Goal: Task Accomplishment & Management: Use online tool/utility

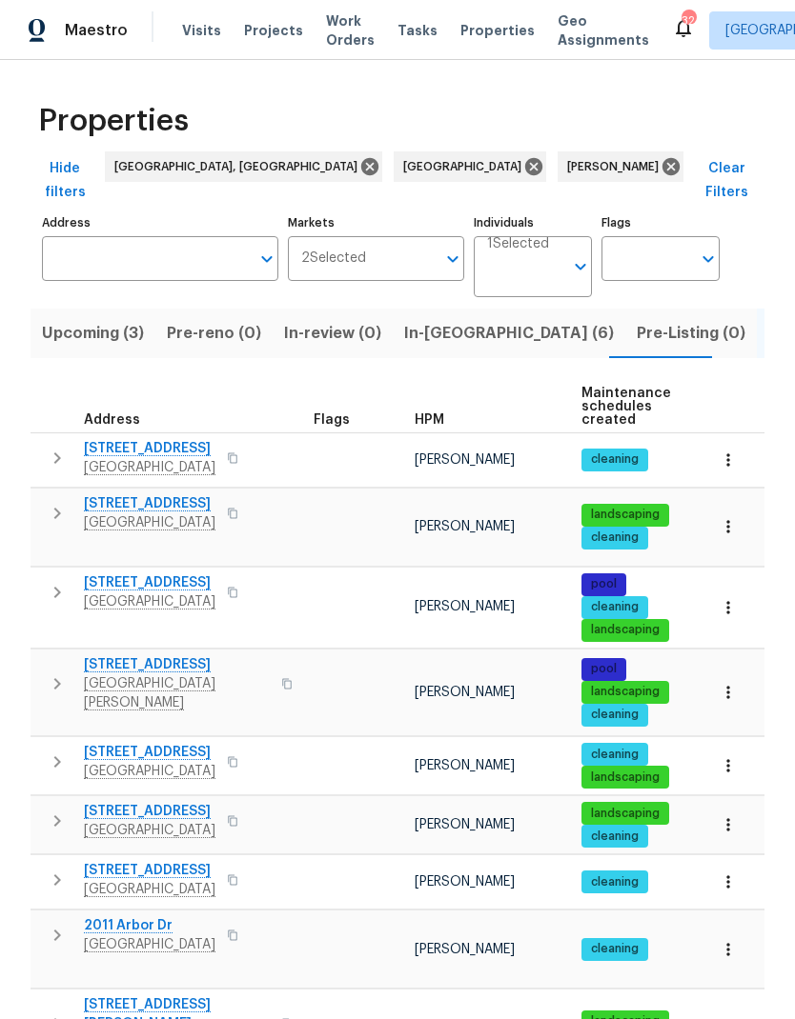
click at [441, 309] on button "In-reno (6)" at bounding box center [508, 334] width 232 height 50
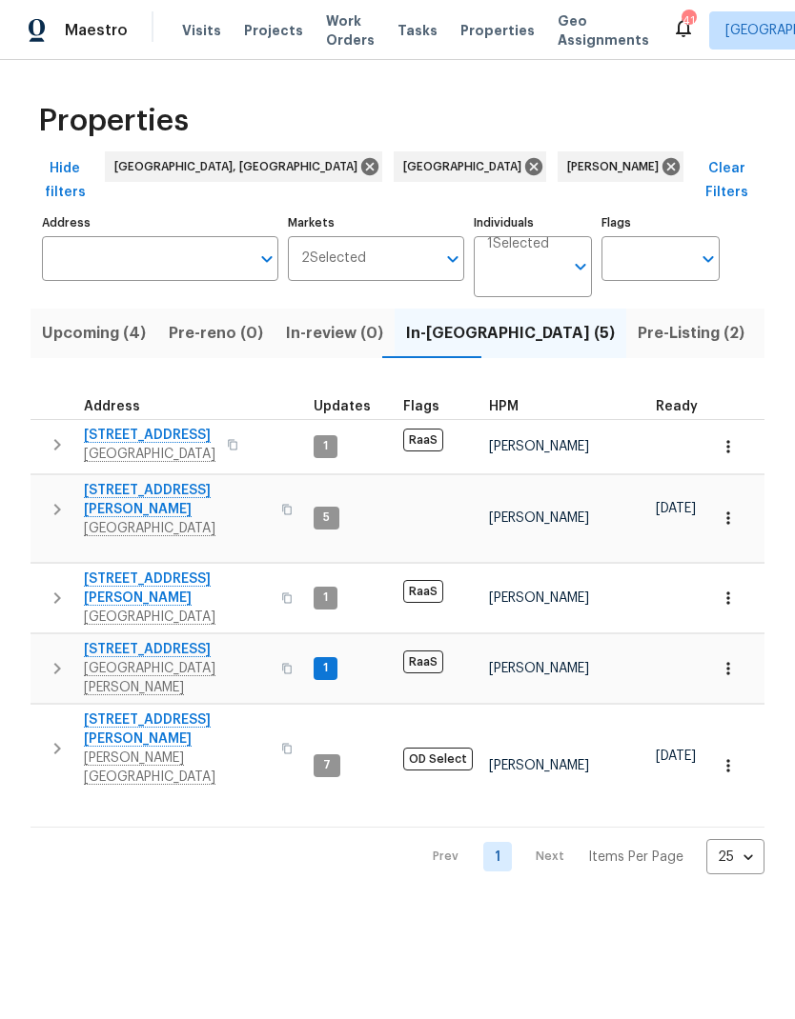
click at [637, 320] on span "Pre-Listing (2)" at bounding box center [690, 333] width 107 height 27
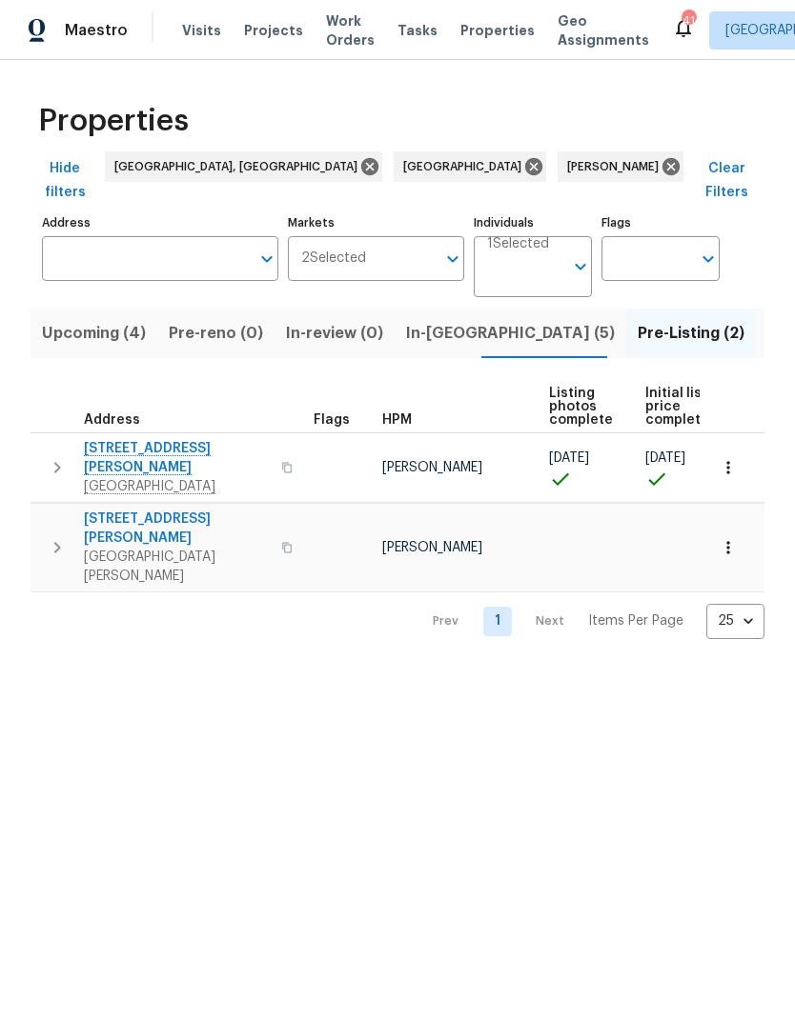
click at [727, 527] on button "button" at bounding box center [728, 548] width 42 height 42
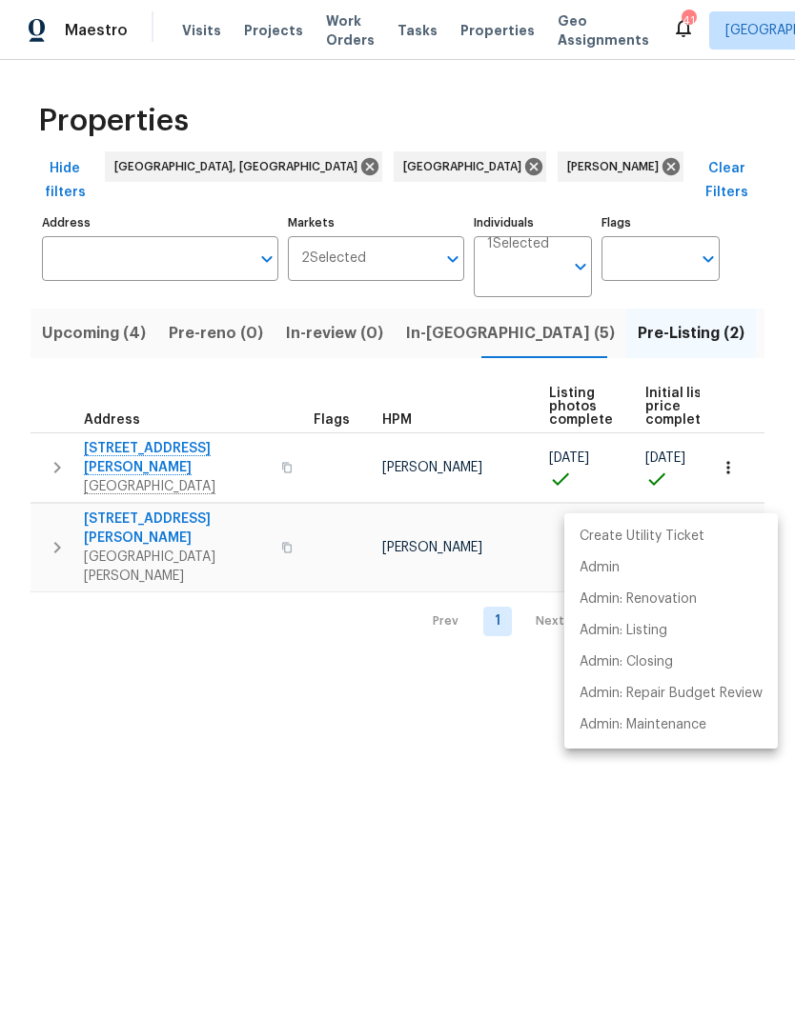
click at [58, 493] on div at bounding box center [397, 509] width 795 height 1019
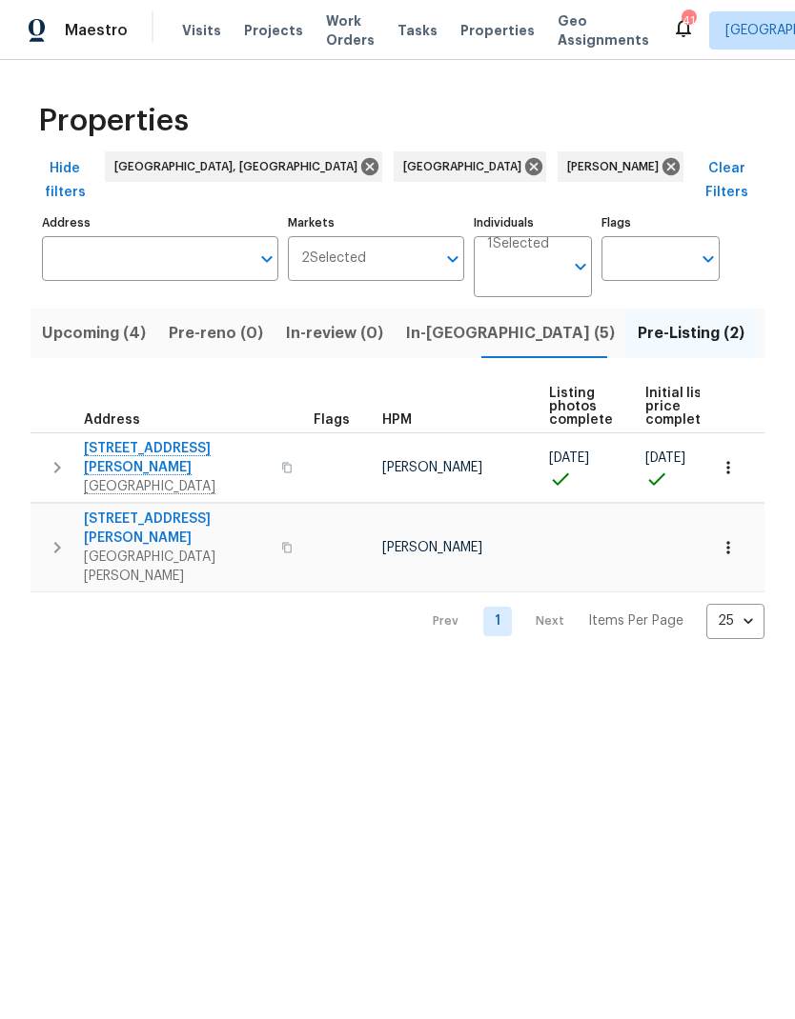
click at [56, 536] on icon "button" at bounding box center [57, 547] width 23 height 23
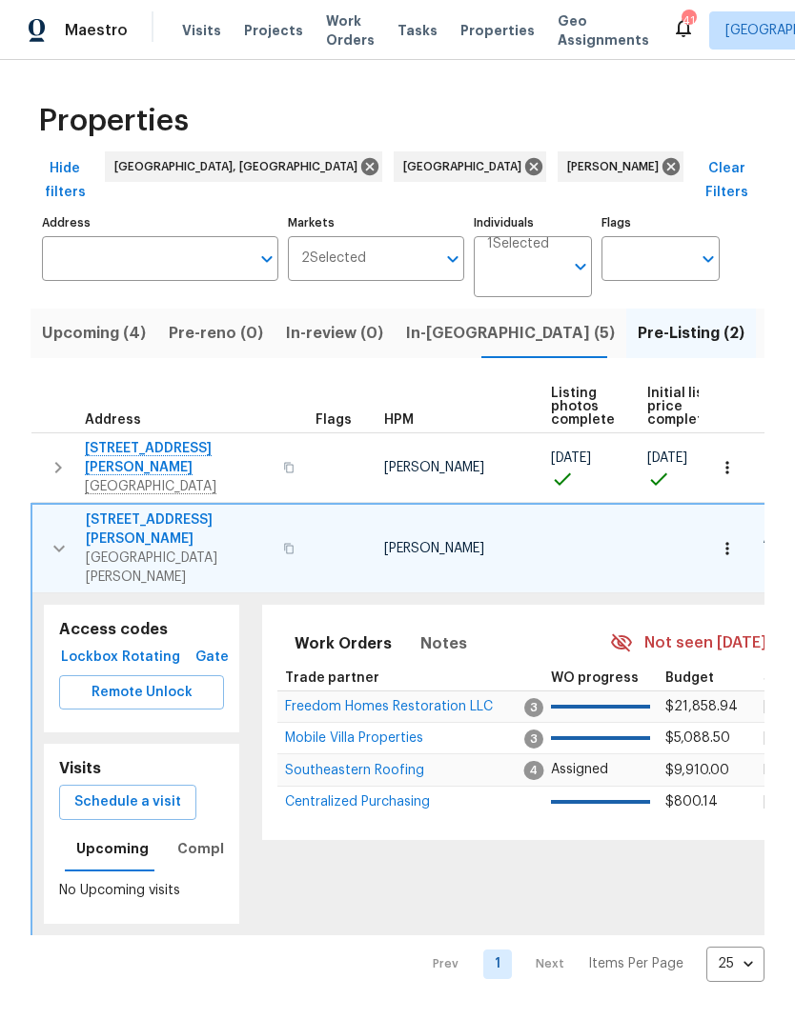
click at [86, 785] on button "Schedule a visit" at bounding box center [127, 802] width 137 height 35
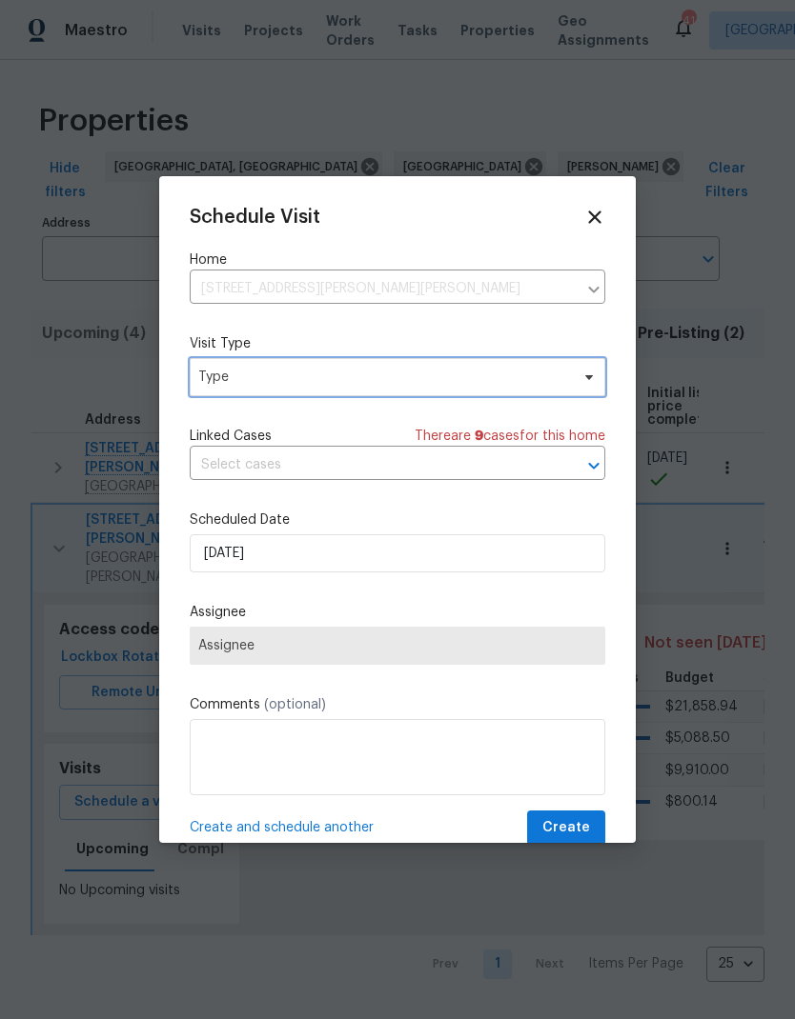
click at [224, 390] on span "Type" at bounding box center [397, 377] width 415 height 38
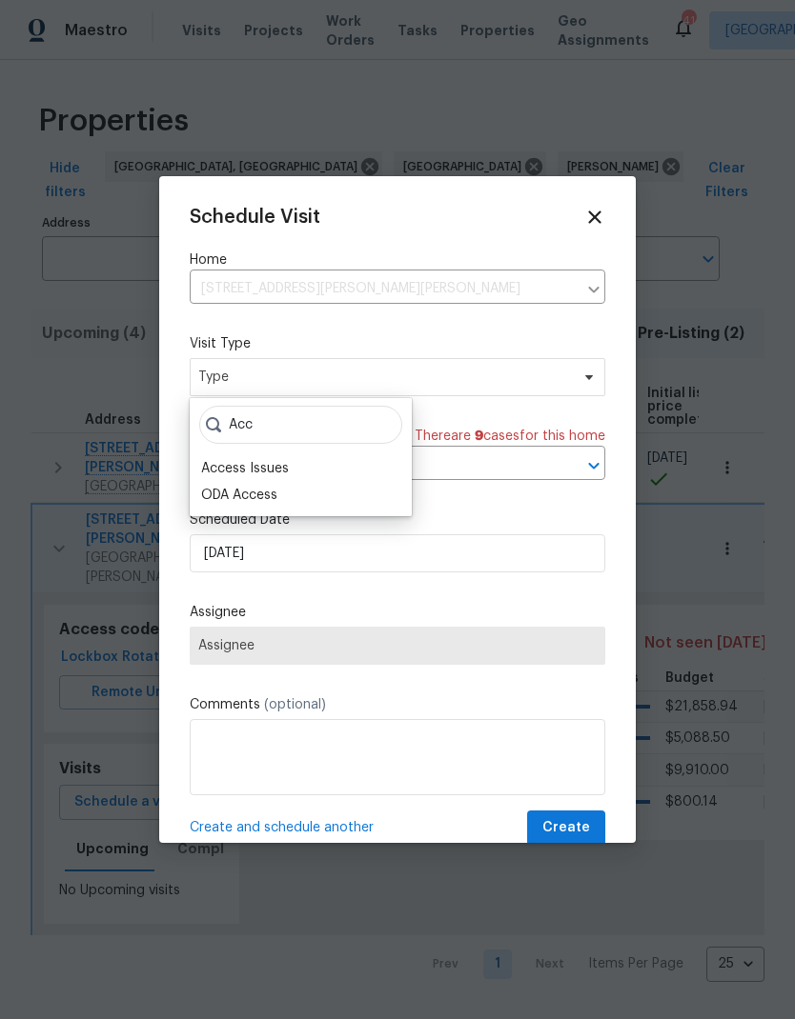
type input "Acc"
click at [205, 467] on div "Access Issues" at bounding box center [245, 468] width 88 height 19
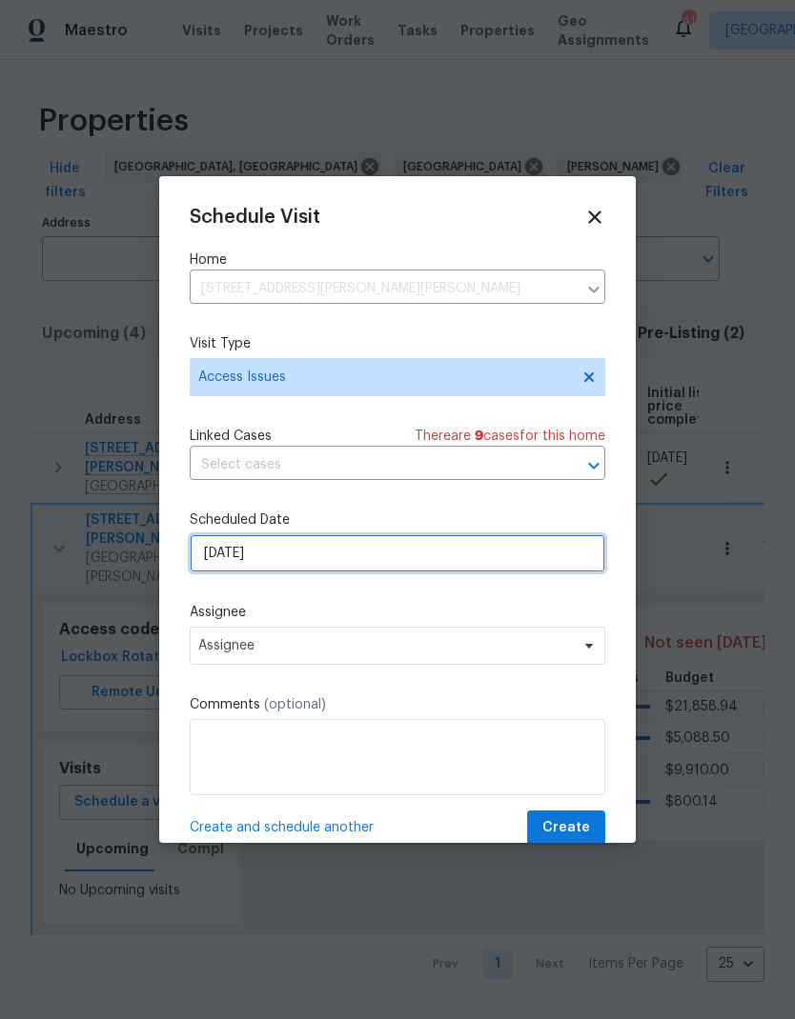
click at [222, 566] on input "9/10/2025" at bounding box center [397, 553] width 415 height 38
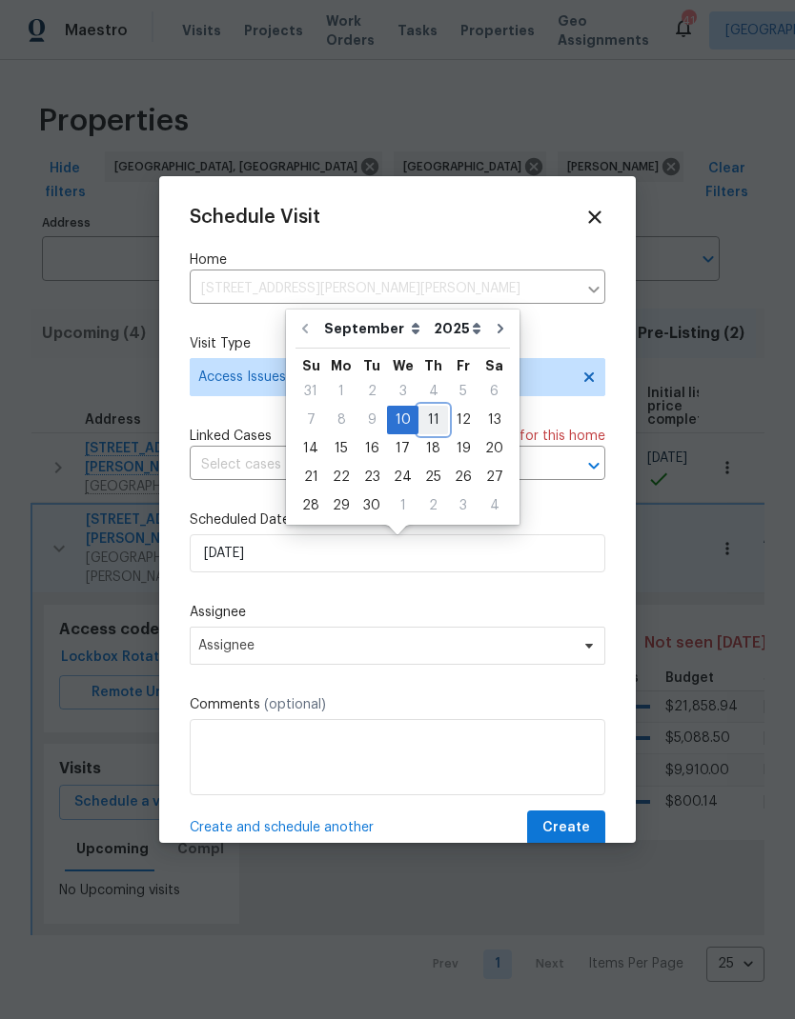
click at [430, 425] on div "11" at bounding box center [433, 420] width 30 height 27
type input "9/11/2025"
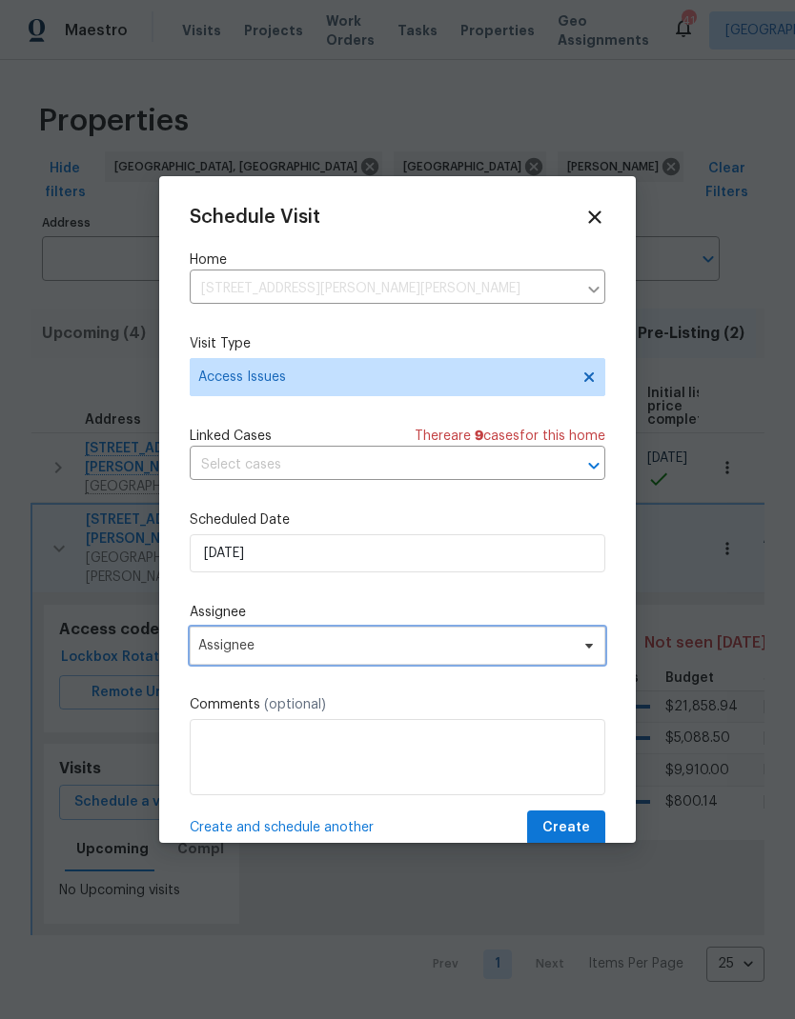
click at [207, 654] on span "Assignee" at bounding box center [384, 645] width 373 height 15
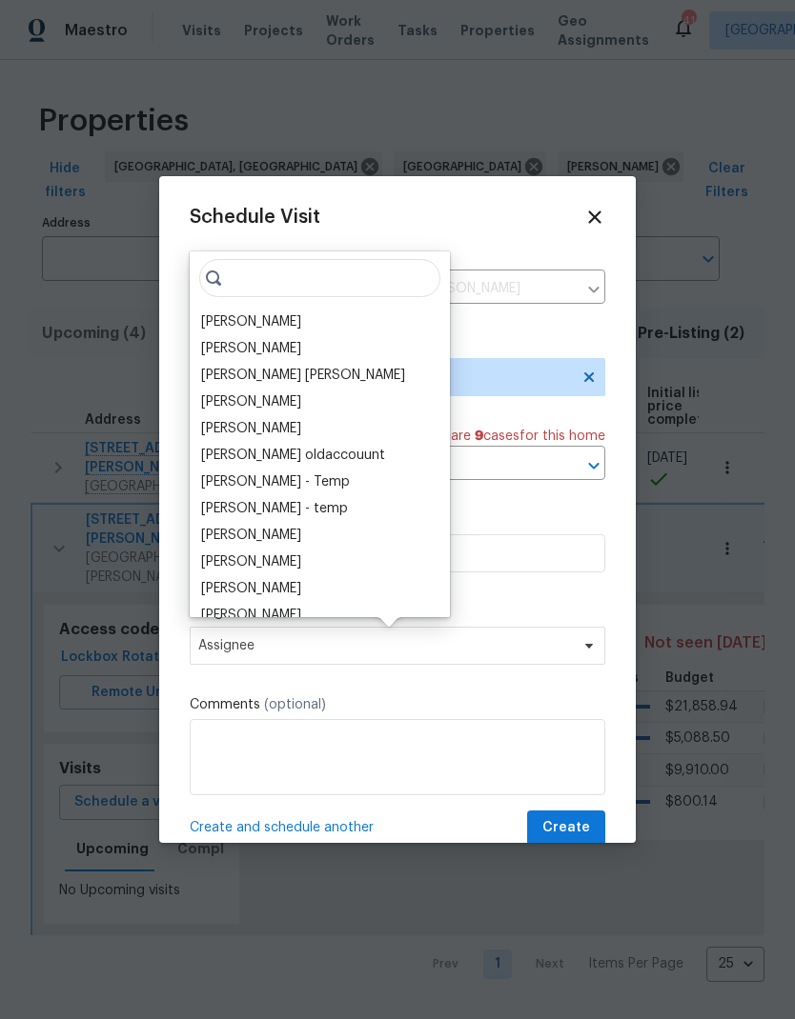
click at [215, 329] on div "[PERSON_NAME]" at bounding box center [251, 321] width 100 height 19
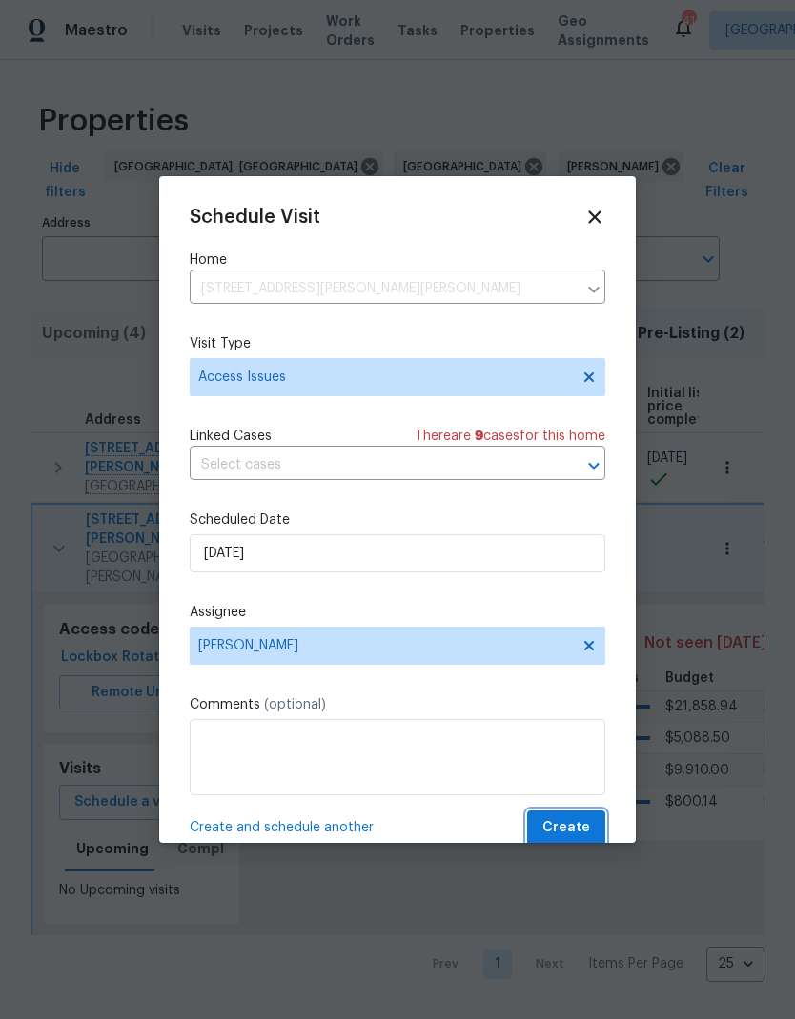
click at [583, 827] on span "Create" at bounding box center [566, 828] width 48 height 24
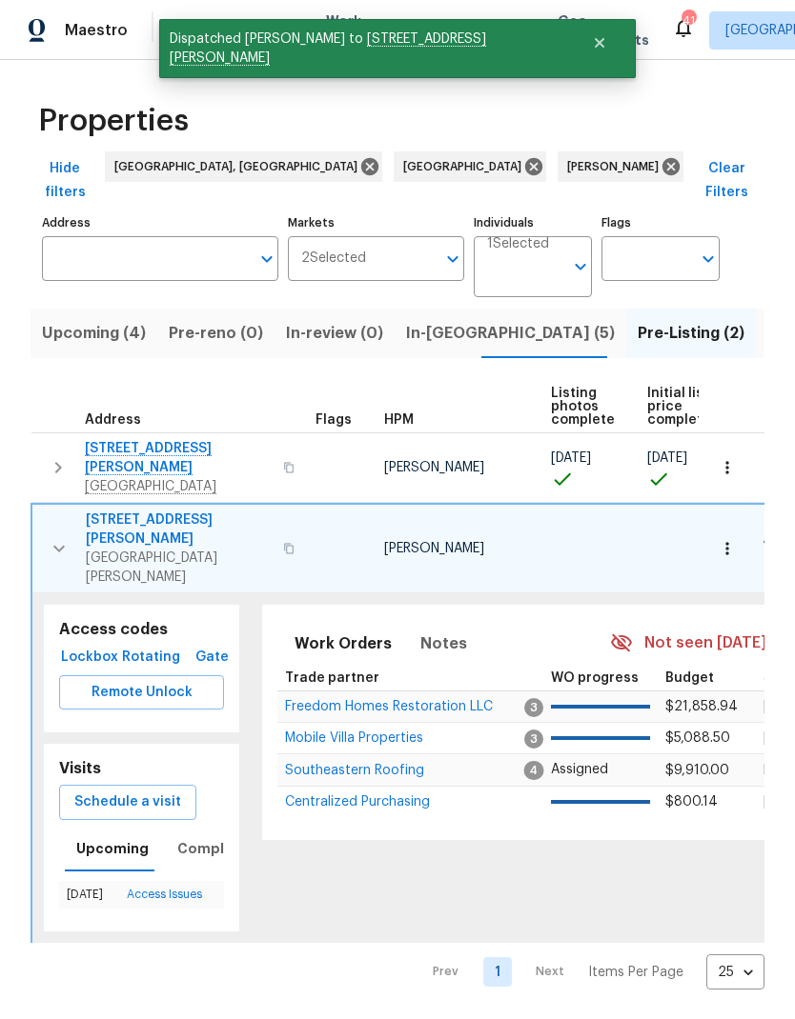
click at [56, 537] on icon "button" at bounding box center [59, 548] width 23 height 23
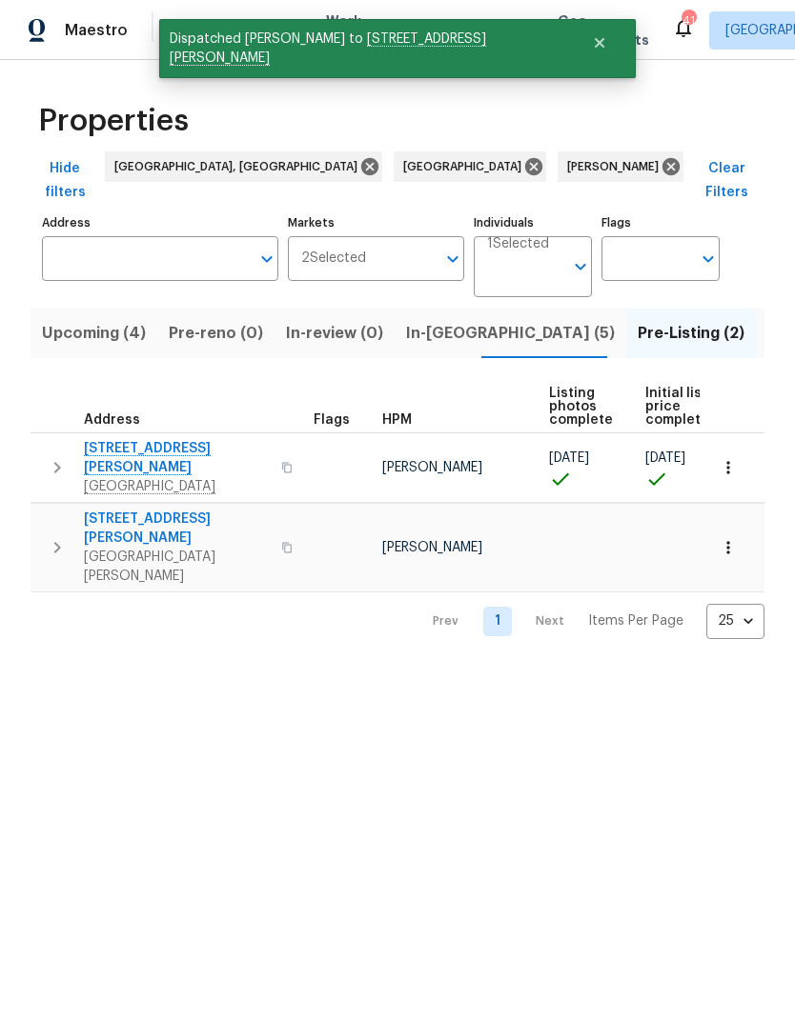
click at [140, 477] on span "Hudson, FL 34667" at bounding box center [177, 486] width 186 height 19
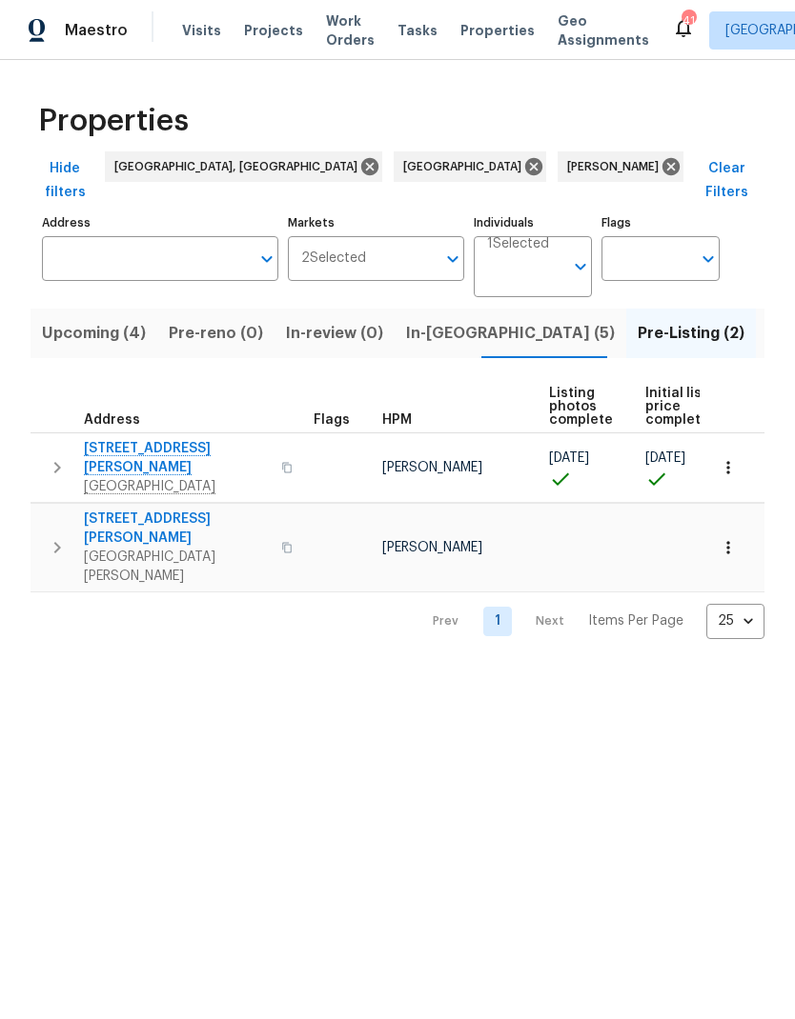
click at [445, 320] on span "In-reno (5)" at bounding box center [510, 333] width 209 height 27
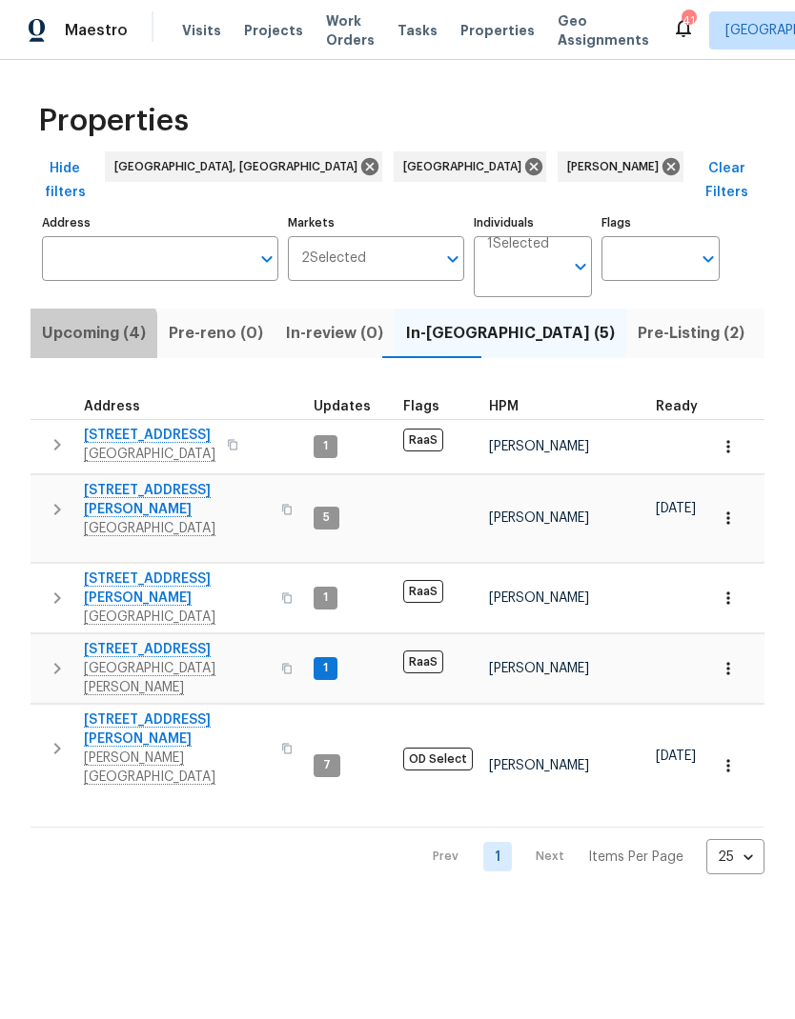
click at [91, 320] on span "Upcoming (4)" at bounding box center [94, 333] width 104 height 27
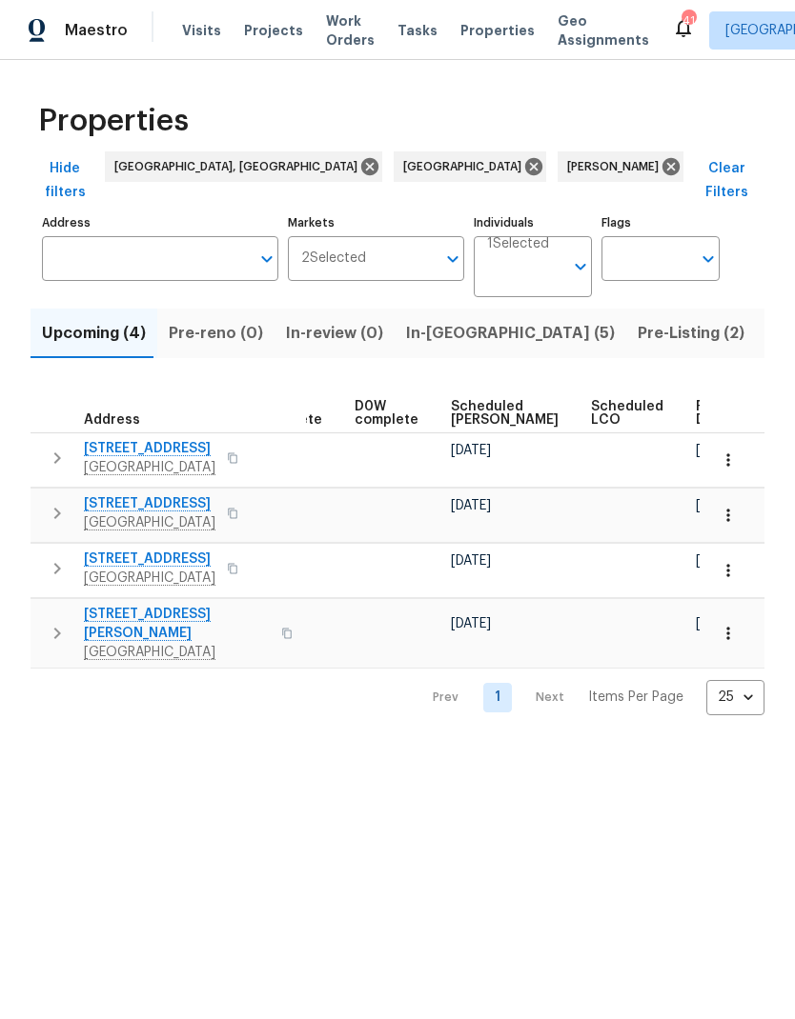
scroll to position [0, 477]
click at [723, 624] on icon "button" at bounding box center [727, 633] width 19 height 19
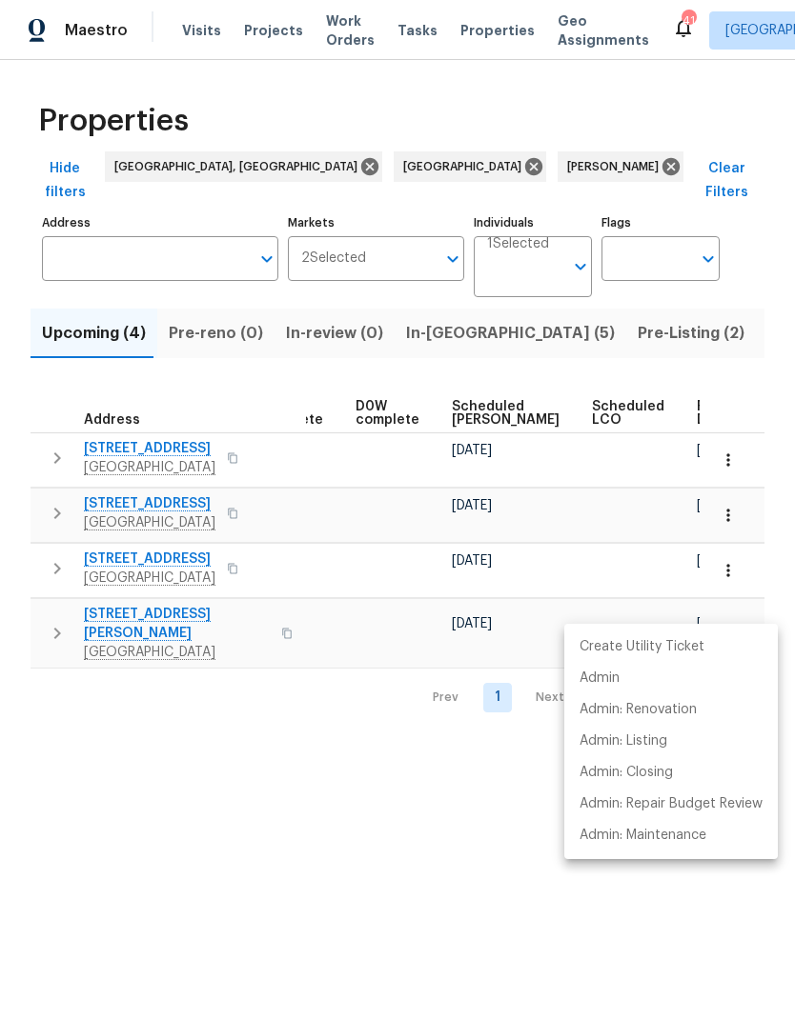
click at [461, 758] on div at bounding box center [397, 509] width 795 height 1019
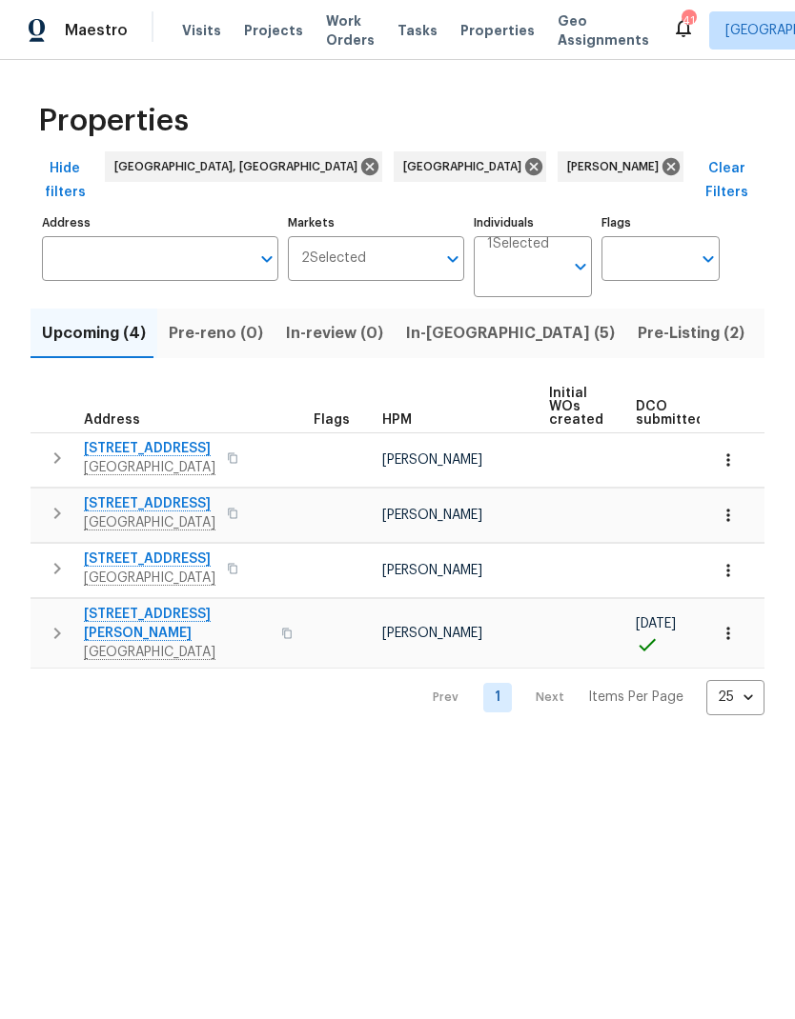
scroll to position [0, 0]
click at [281, 628] on icon "button" at bounding box center [286, 633] width 11 height 11
click at [275, 611] on button "button" at bounding box center [286, 634] width 23 height 46
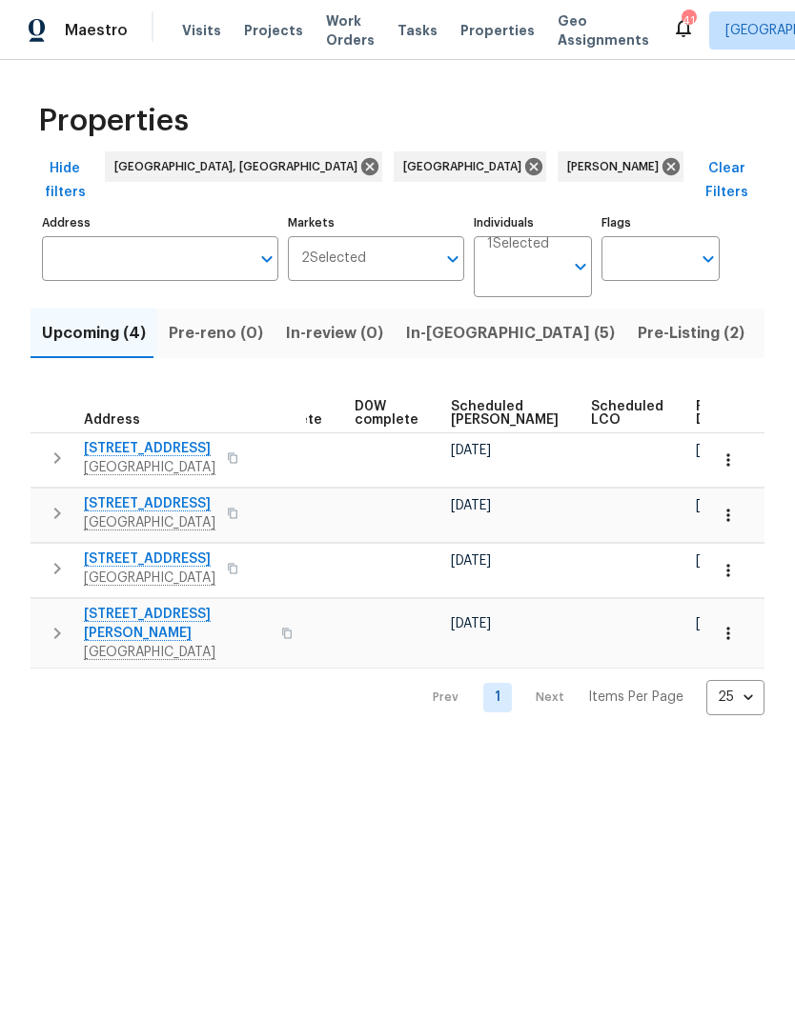
scroll to position [0, 477]
click at [433, 320] on span "In-reno (5)" at bounding box center [510, 333] width 209 height 27
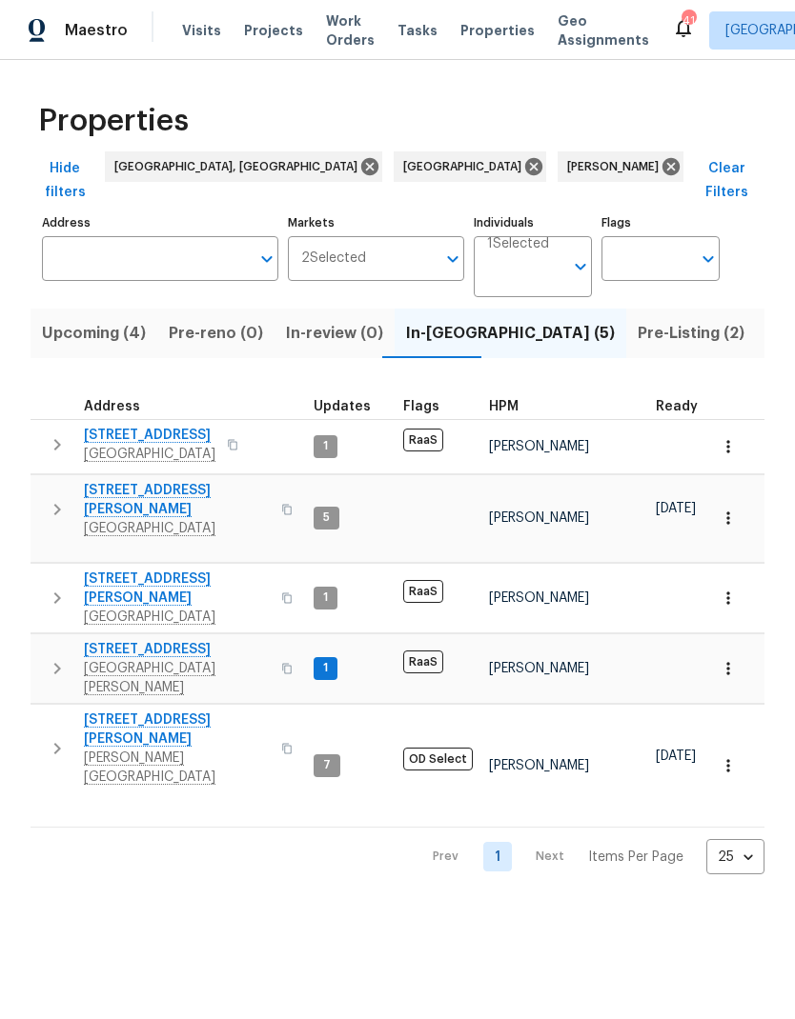
click at [110, 659] on span "[GEOGRAPHIC_DATA][PERSON_NAME]" at bounding box center [177, 678] width 186 height 38
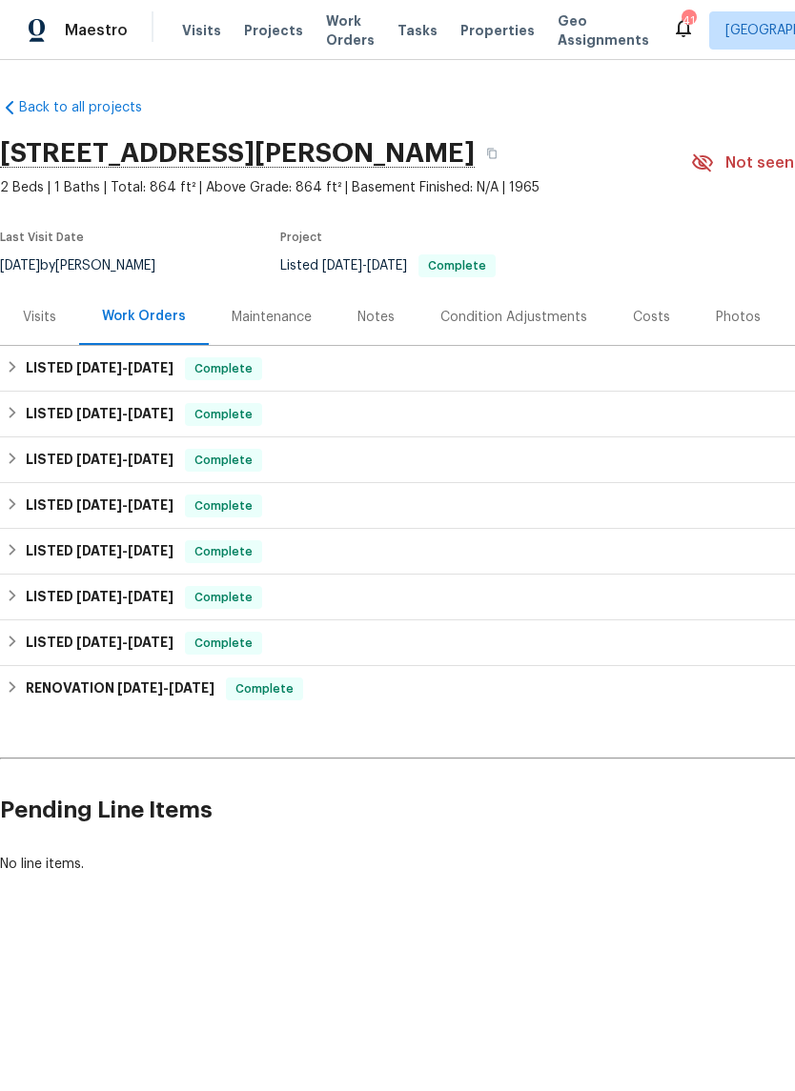
click at [390, 315] on div "Notes" at bounding box center [375, 317] width 37 height 19
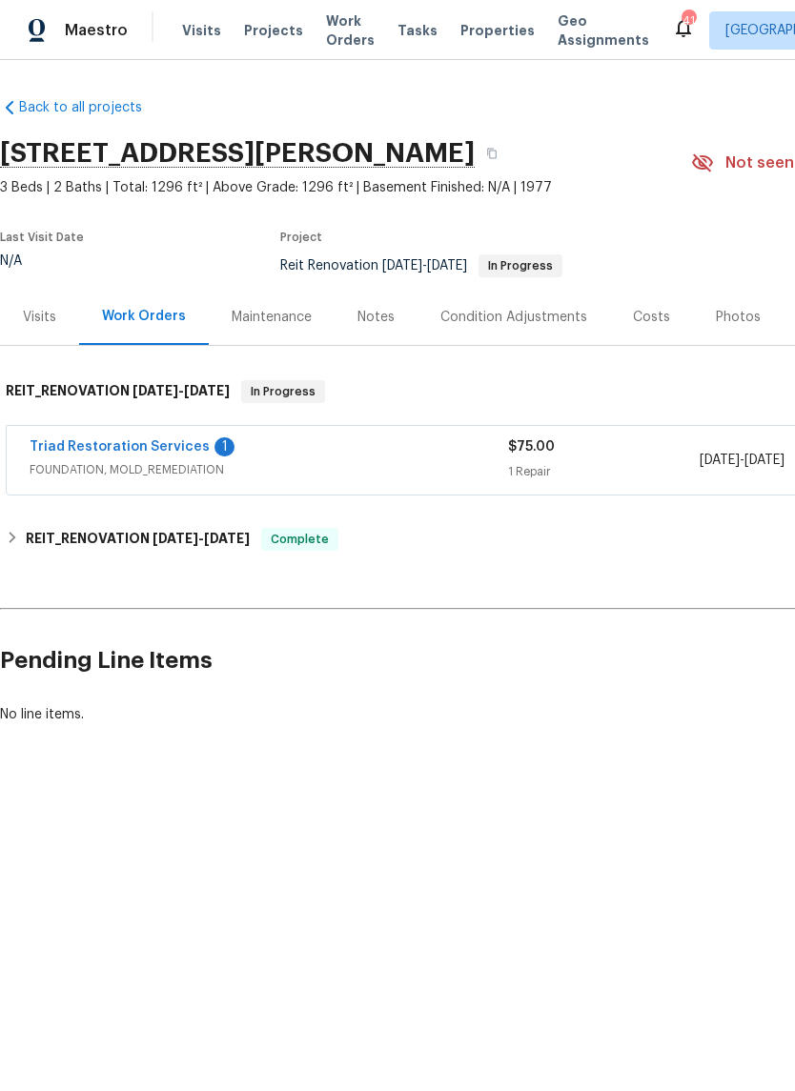
click at [70, 446] on link "Triad Restoration Services" at bounding box center [120, 446] width 180 height 13
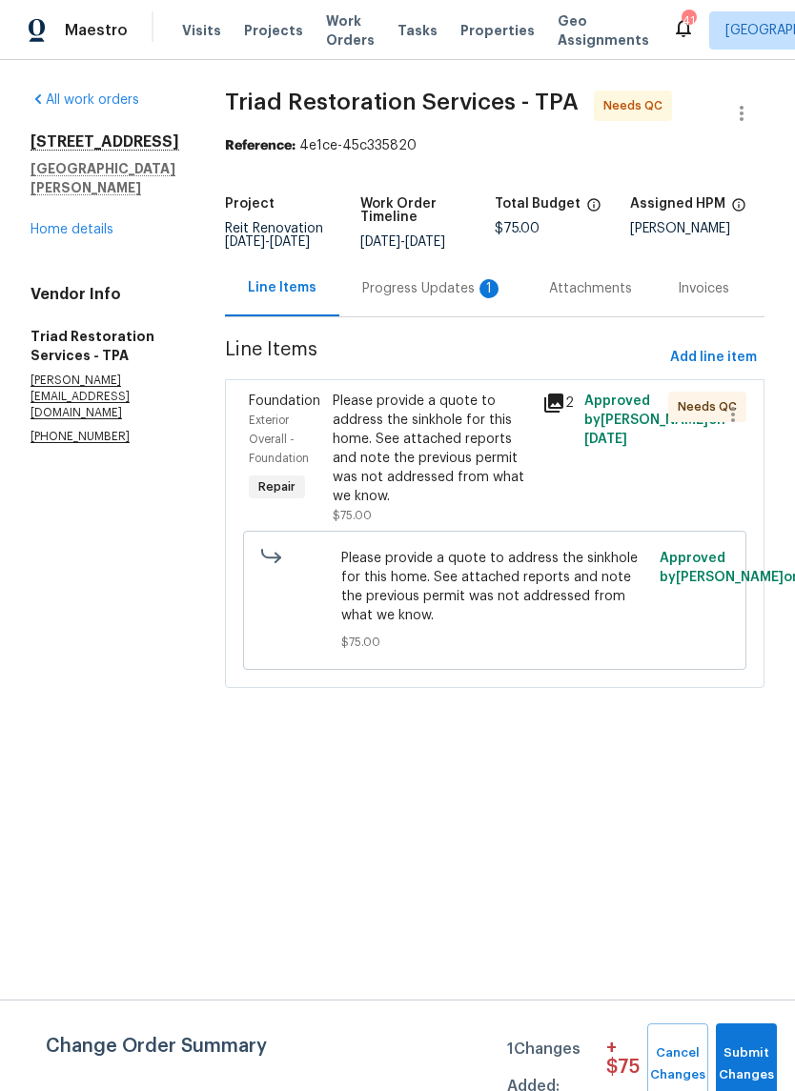
click at [437, 293] on div "Progress Updates 1" at bounding box center [432, 288] width 141 height 19
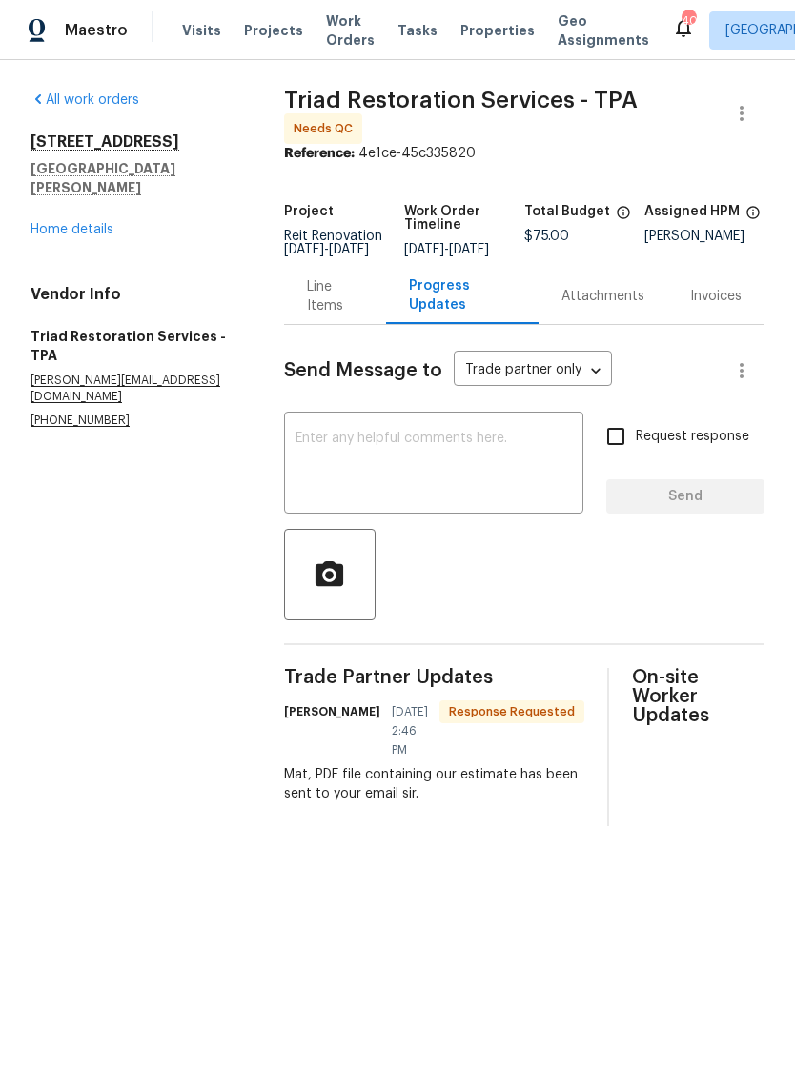
click at [48, 223] on link "Home details" at bounding box center [71, 229] width 83 height 13
